Goal: Task Accomplishment & Management: Complete application form

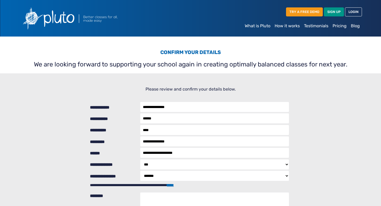
select select "***"
select select "*******"
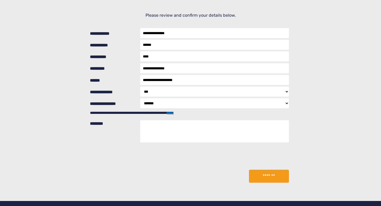
scroll to position [73, 0]
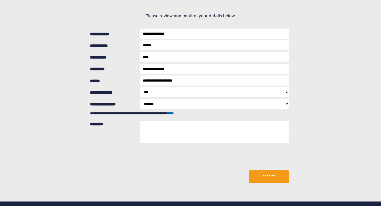
click at [287, 105] on select "******* ******** ****" at bounding box center [214, 104] width 149 height 10
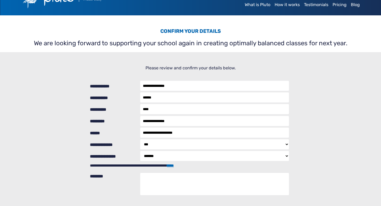
scroll to position [0, 0]
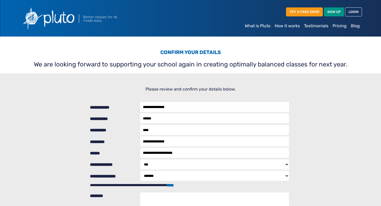
select select "***"
select select "*******"
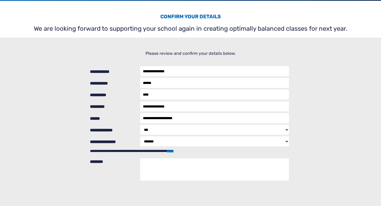
scroll to position [36, 0]
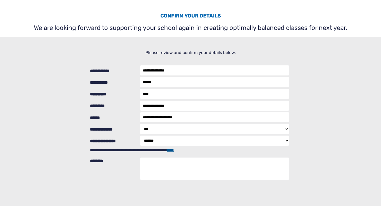
click at [174, 150] on link "*****" at bounding box center [170, 150] width 7 height 4
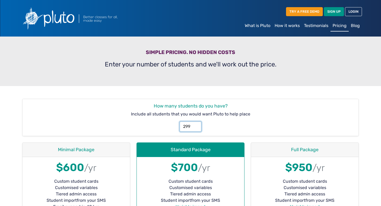
click at [195, 129] on input "299" at bounding box center [190, 126] width 21 height 10
click at [195, 125] on input "300" at bounding box center [190, 126] width 21 height 10
click at [195, 125] on input "301" at bounding box center [190, 126] width 21 height 10
click at [195, 125] on input "302" at bounding box center [190, 126] width 21 height 10
click at [195, 125] on input "303" at bounding box center [190, 126] width 21 height 10
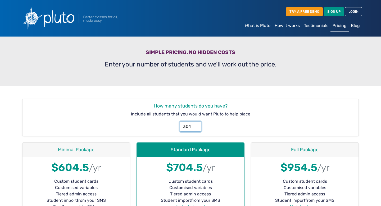
click at [195, 125] on input "304" at bounding box center [190, 126] width 21 height 10
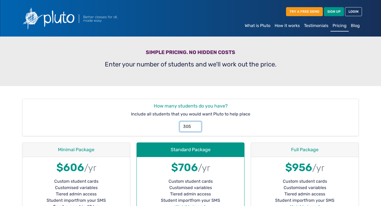
click at [195, 125] on input "305" at bounding box center [190, 126] width 21 height 10
click at [195, 125] on input "306" at bounding box center [190, 126] width 21 height 10
click at [195, 125] on input "307" at bounding box center [190, 126] width 21 height 10
click at [195, 125] on input "308" at bounding box center [190, 126] width 21 height 10
click at [195, 125] on input "309" at bounding box center [190, 126] width 21 height 10
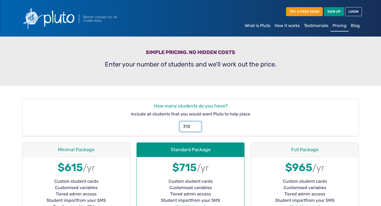
click at [195, 125] on input "310" at bounding box center [190, 126] width 21 height 10
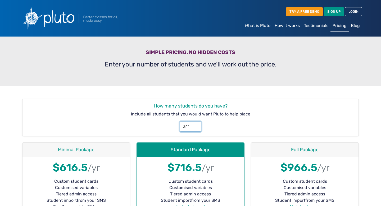
click at [195, 125] on input "311" at bounding box center [190, 126] width 21 height 10
click at [195, 125] on input "312" at bounding box center [190, 126] width 21 height 10
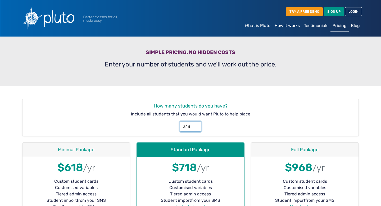
click at [195, 125] on input "313" at bounding box center [190, 126] width 21 height 10
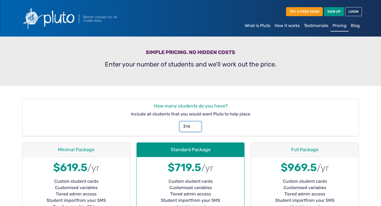
click at [195, 125] on input "314" at bounding box center [190, 126] width 21 height 10
click at [195, 125] on input "315" at bounding box center [190, 126] width 21 height 10
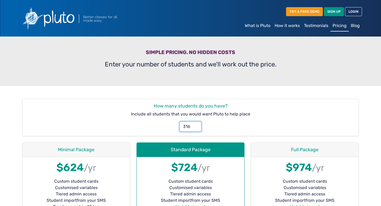
click at [195, 125] on input "316" at bounding box center [190, 126] width 21 height 10
click at [195, 125] on input "317" at bounding box center [190, 126] width 21 height 10
click at [195, 125] on input "318" at bounding box center [190, 126] width 21 height 10
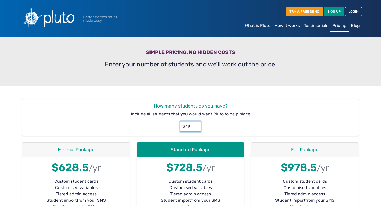
click at [195, 125] on input "319" at bounding box center [190, 126] width 21 height 10
click at [195, 125] on input "320" at bounding box center [190, 126] width 21 height 10
click at [195, 125] on input "321" at bounding box center [190, 126] width 21 height 10
click at [195, 125] on input "322" at bounding box center [190, 126] width 21 height 10
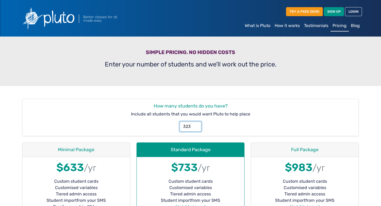
click at [195, 125] on input "323" at bounding box center [190, 126] width 21 height 10
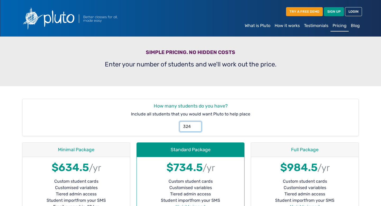
click at [195, 125] on input "324" at bounding box center [190, 126] width 21 height 10
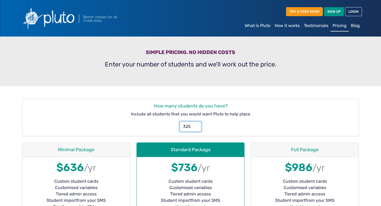
click at [195, 125] on input "325" at bounding box center [190, 126] width 21 height 10
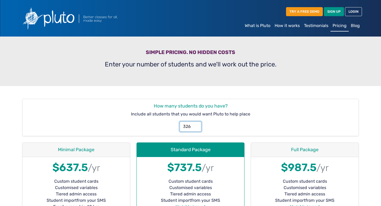
click at [195, 125] on input "326" at bounding box center [190, 126] width 21 height 10
click at [195, 125] on input "327" at bounding box center [190, 126] width 21 height 10
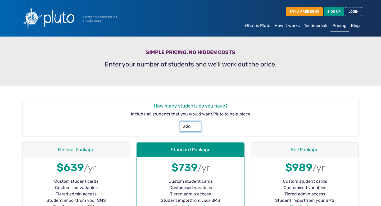
click at [195, 128] on input "326" at bounding box center [190, 126] width 21 height 10
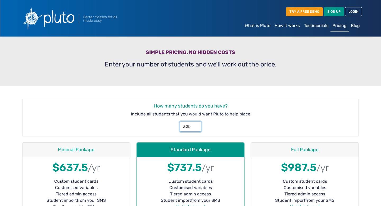
click at [195, 128] on input "325" at bounding box center [190, 126] width 21 height 10
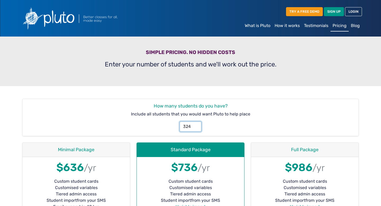
click at [195, 128] on input "324" at bounding box center [190, 126] width 21 height 10
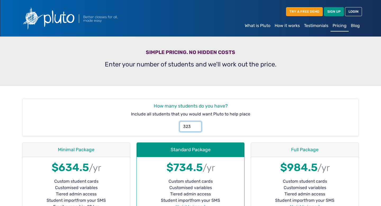
click at [195, 128] on input "323" at bounding box center [190, 126] width 21 height 10
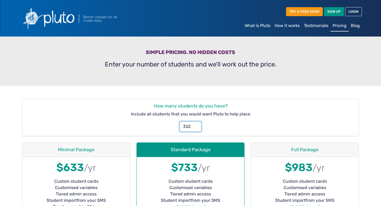
click at [195, 128] on input "322" at bounding box center [190, 126] width 21 height 10
click at [195, 128] on input "321" at bounding box center [190, 126] width 21 height 10
click at [195, 128] on input "320" at bounding box center [190, 126] width 21 height 10
click at [195, 128] on input "319" at bounding box center [190, 126] width 21 height 10
click at [195, 128] on input "318" at bounding box center [190, 126] width 21 height 10
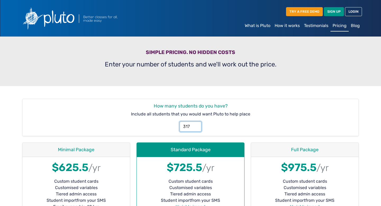
click at [195, 128] on input "317" at bounding box center [190, 126] width 21 height 10
click at [195, 128] on input "316" at bounding box center [190, 126] width 21 height 10
click at [195, 128] on input "315" at bounding box center [190, 126] width 21 height 10
click at [195, 128] on input "314" at bounding box center [190, 126] width 21 height 10
click at [195, 128] on input "313" at bounding box center [190, 126] width 21 height 10
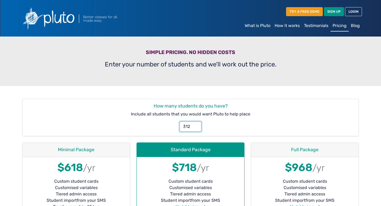
click at [195, 128] on input "312" at bounding box center [190, 126] width 21 height 10
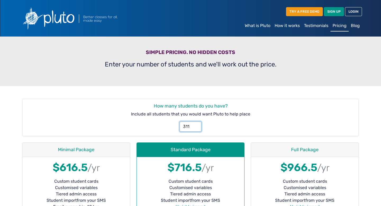
click at [195, 128] on input "311" at bounding box center [190, 126] width 21 height 10
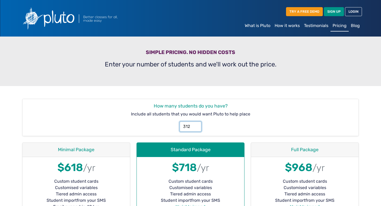
click at [195, 125] on input "312" at bounding box center [190, 126] width 21 height 10
click at [195, 125] on input "313" at bounding box center [190, 126] width 21 height 10
click at [195, 125] on input "314" at bounding box center [190, 126] width 21 height 10
click at [195, 125] on input "315" at bounding box center [190, 126] width 21 height 10
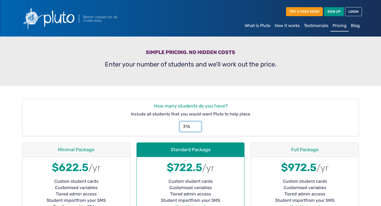
click at [195, 125] on input "316" at bounding box center [190, 126] width 21 height 10
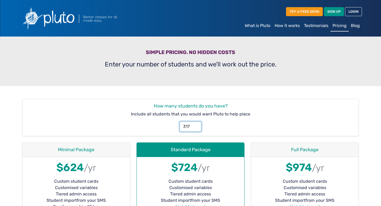
click at [195, 125] on input "317" at bounding box center [190, 126] width 21 height 10
click at [195, 125] on input "318" at bounding box center [190, 126] width 21 height 10
click at [196, 127] on input "317" at bounding box center [190, 126] width 21 height 10
click at [195, 125] on input "318" at bounding box center [190, 126] width 21 height 10
click at [195, 125] on input "319" at bounding box center [190, 126] width 21 height 10
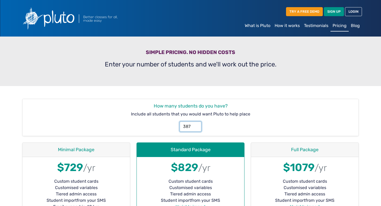
click at [195, 125] on input "387" at bounding box center [190, 126] width 21 height 10
click at [195, 125] on input "407" at bounding box center [190, 126] width 21 height 10
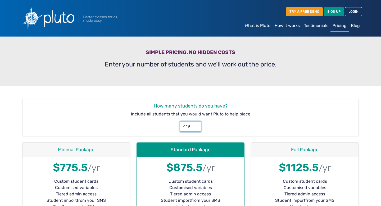
click at [195, 125] on input "419" at bounding box center [190, 126] width 21 height 10
click at [195, 125] on input "436" at bounding box center [190, 126] width 21 height 10
click at [195, 125] on input "437" at bounding box center [190, 126] width 21 height 10
click at [195, 125] on input "438" at bounding box center [190, 126] width 21 height 10
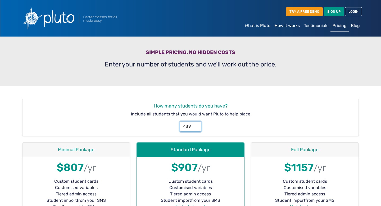
click at [195, 125] on input "439" at bounding box center [190, 126] width 21 height 10
click at [195, 125] on input "440" at bounding box center [190, 126] width 21 height 10
click at [195, 125] on input "441" at bounding box center [190, 126] width 21 height 10
click at [195, 125] on input "442" at bounding box center [190, 126] width 21 height 10
click at [195, 125] on input "443" at bounding box center [190, 126] width 21 height 10
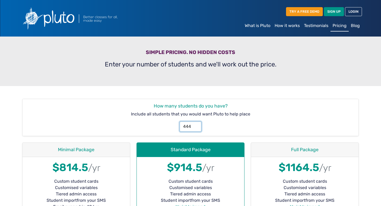
click at [195, 125] on input "444" at bounding box center [190, 126] width 21 height 10
click at [195, 125] on input "445" at bounding box center [190, 126] width 21 height 10
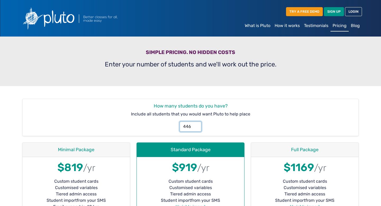
click at [195, 125] on input "446" at bounding box center [190, 126] width 21 height 10
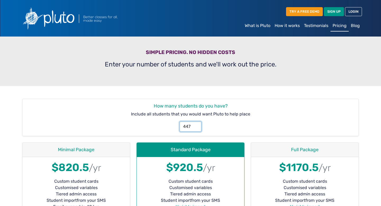
click at [195, 125] on input "447" at bounding box center [190, 126] width 21 height 10
click at [195, 125] on input "448" at bounding box center [190, 126] width 21 height 10
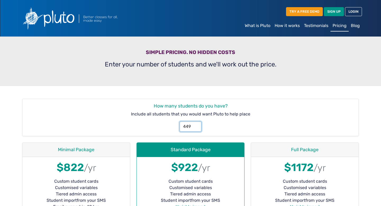
click at [195, 125] on input "449" at bounding box center [190, 126] width 21 height 10
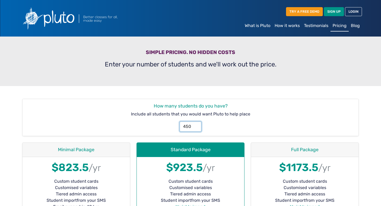
type input "450"
click at [195, 125] on input "450" at bounding box center [190, 126] width 21 height 10
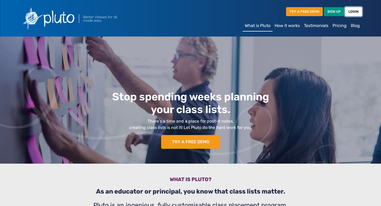
click at [355, 13] on link "LOGIN" at bounding box center [353, 11] width 17 height 9
